Goal: Information Seeking & Learning: Learn about a topic

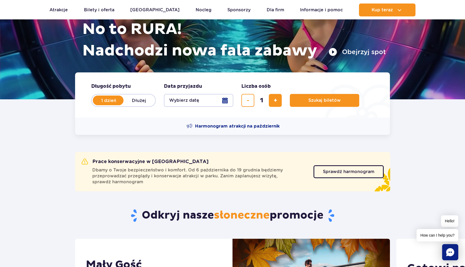
scroll to position [71, 0]
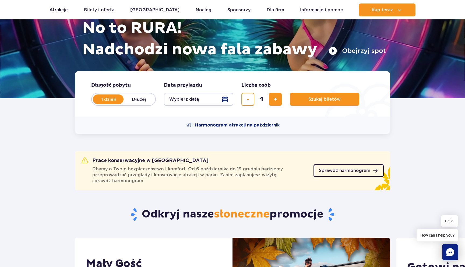
click at [335, 171] on span "Sprawdź harmonogram" at bounding box center [344, 170] width 51 height 4
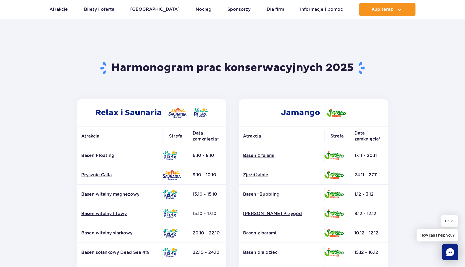
scroll to position [15, 0]
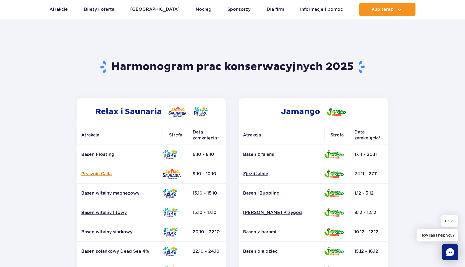
click at [111, 175] on link "Prysznic Calla" at bounding box center [119, 174] width 77 height 6
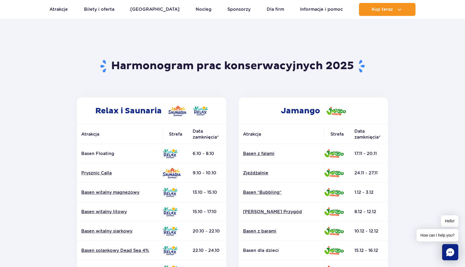
scroll to position [0, 0]
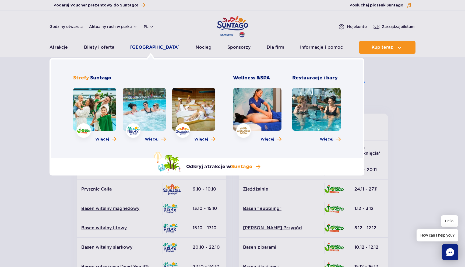
click at [146, 45] on link "[GEOGRAPHIC_DATA]" at bounding box center [154, 47] width 49 height 13
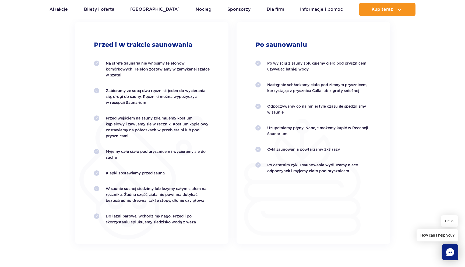
scroll to position [1117, 0]
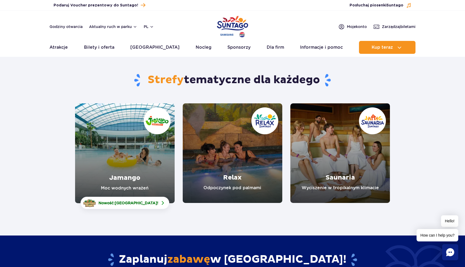
click at [348, 147] on link "Saunaria" at bounding box center [340, 153] width 100 height 100
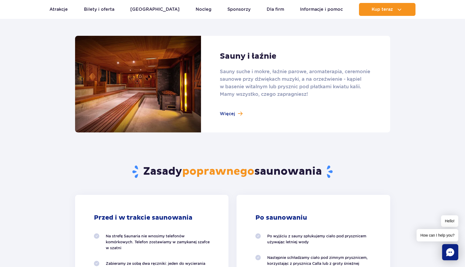
scroll to position [287, 0]
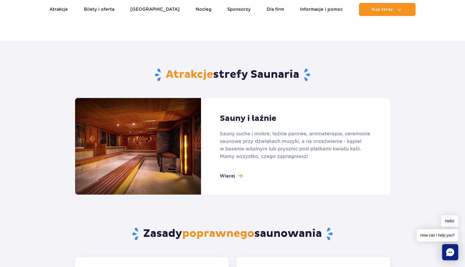
click at [240, 119] on link at bounding box center [232, 146] width 315 height 97
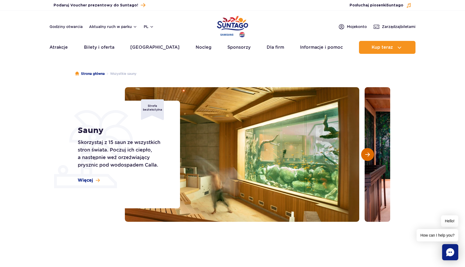
click at [366, 154] on span "Następny slajd" at bounding box center [367, 154] width 5 height 5
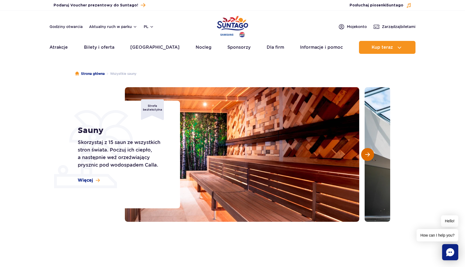
click at [366, 154] on span "Następny slajd" at bounding box center [367, 154] width 5 height 5
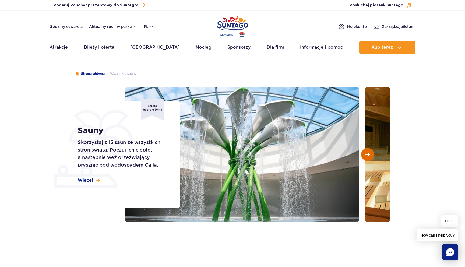
click at [366, 154] on span "Następny slajd" at bounding box center [367, 154] width 5 height 5
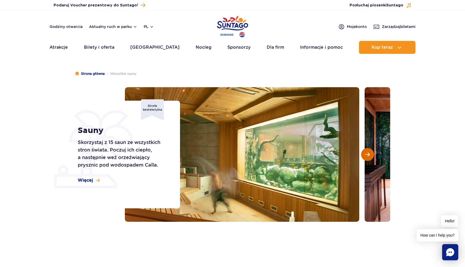
click at [366, 154] on span "Następny slajd" at bounding box center [367, 154] width 5 height 5
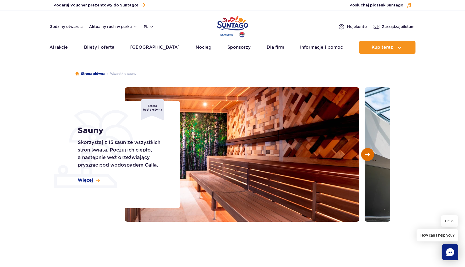
click at [366, 154] on span "Następny slajd" at bounding box center [367, 154] width 5 height 5
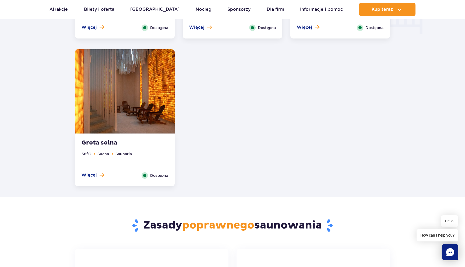
scroll to position [718, 0]
